Goal: Task Accomplishment & Management: Use online tool/utility

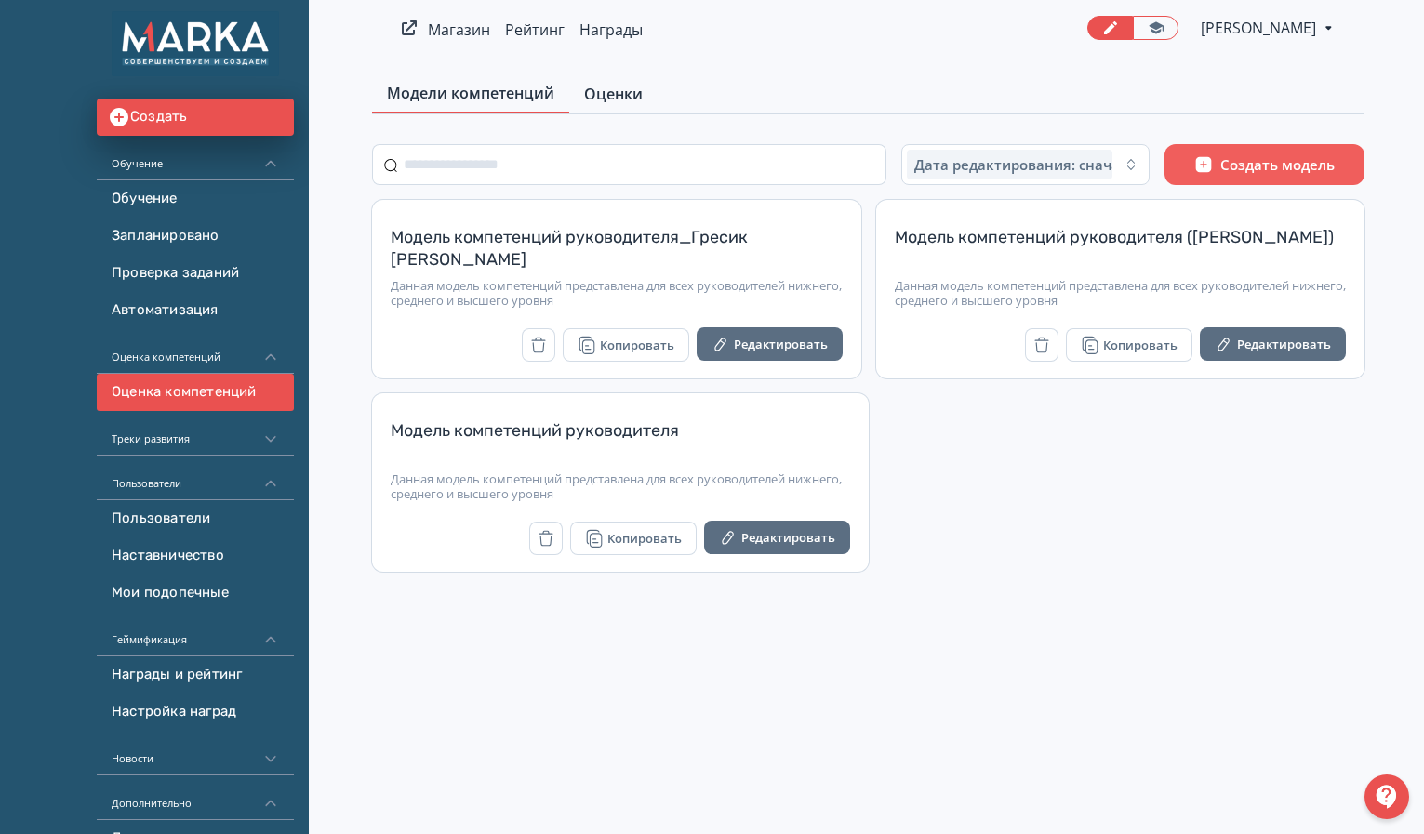
click at [597, 89] on span "Оценки" at bounding box center [613, 94] width 59 height 22
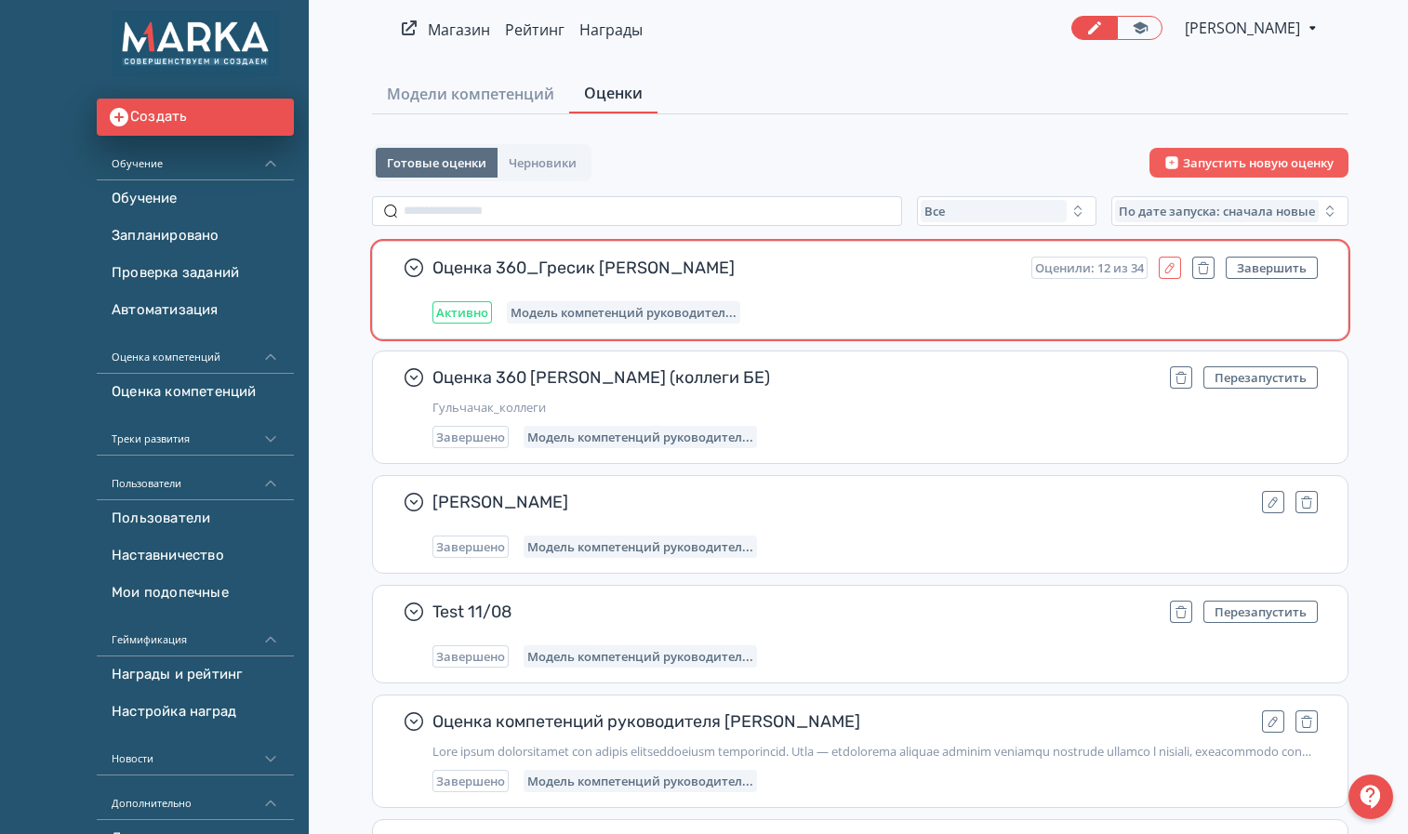
click at [1175, 267] on icon "button" at bounding box center [1169, 267] width 15 height 15
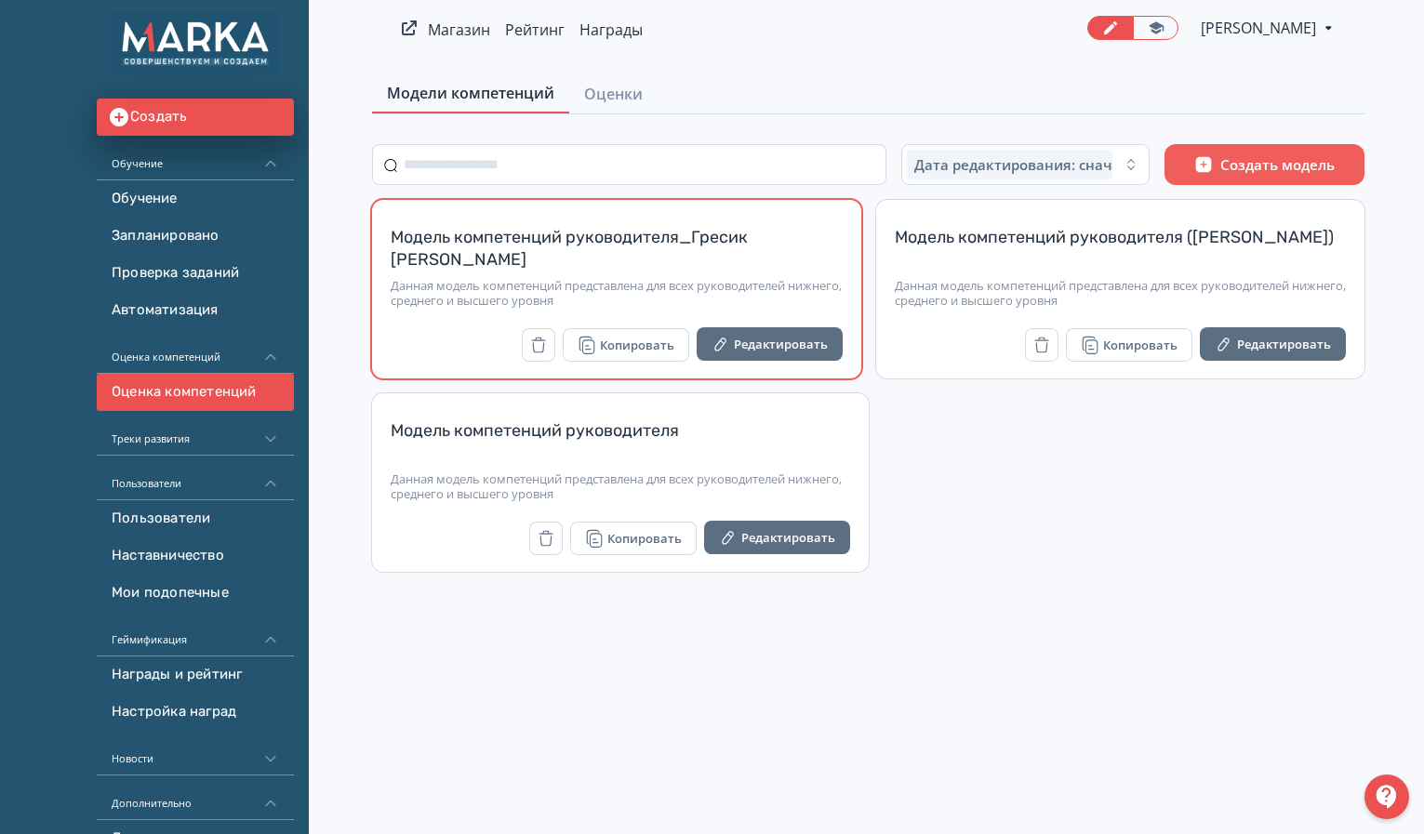
click at [807, 249] on div "Модель компетенций руководителя_Гресик [PERSON_NAME]" at bounding box center [617, 248] width 452 height 45
click at [783, 348] on button "Редактировать" at bounding box center [770, 343] width 146 height 33
